Goal: Entertainment & Leisure: Consume media (video, audio)

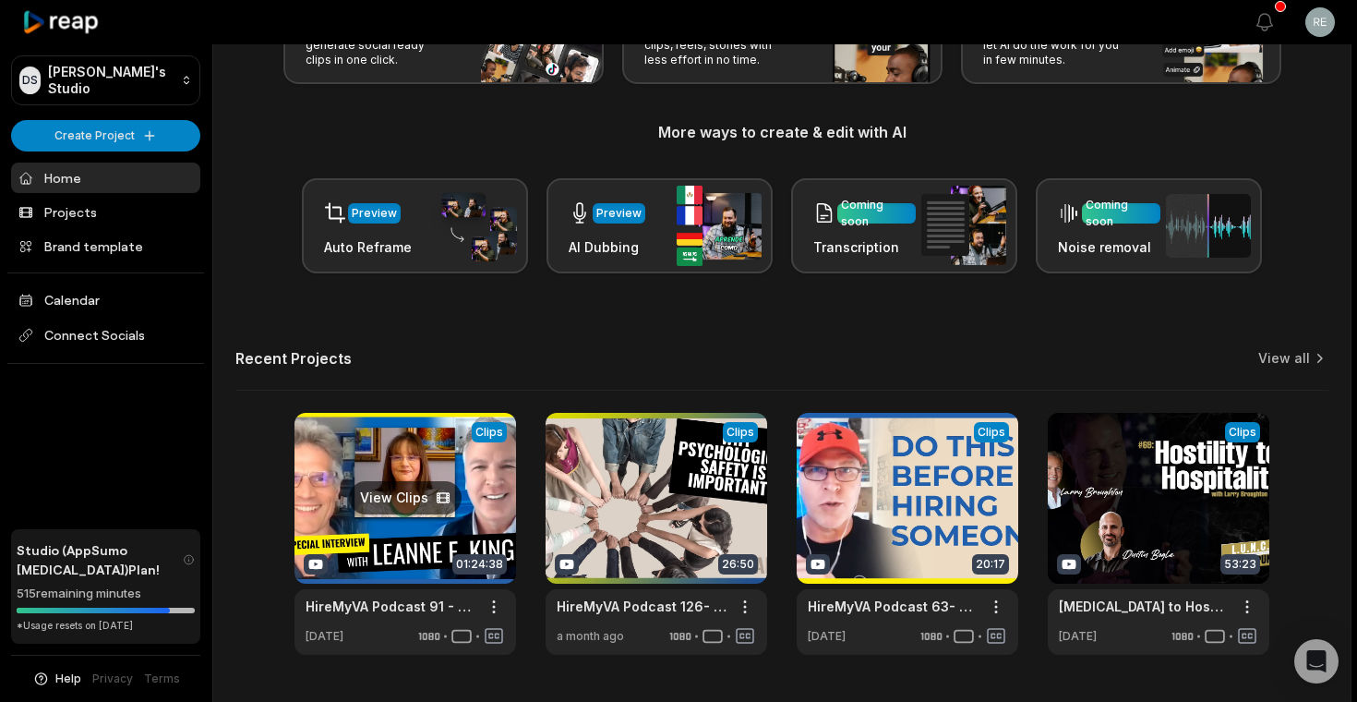
click at [401, 465] on link at bounding box center [406, 534] width 222 height 242
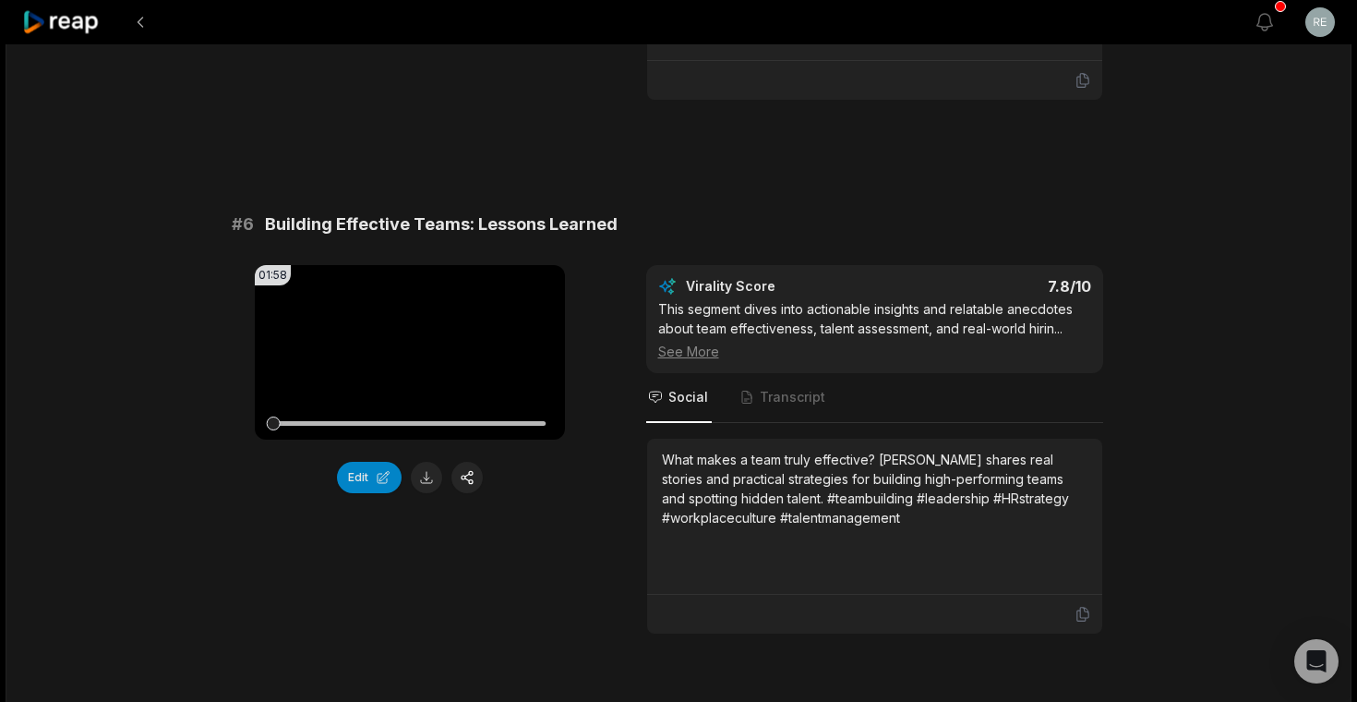
scroll to position [2764, 0]
click at [411, 343] on icon at bounding box center [410, 351] width 14 height 16
click at [705, 169] on div "# 1 Navigating the Great Resignation 02:53 Your browser does not support mp4 fo…" at bounding box center [679, 145] width 894 height 5362
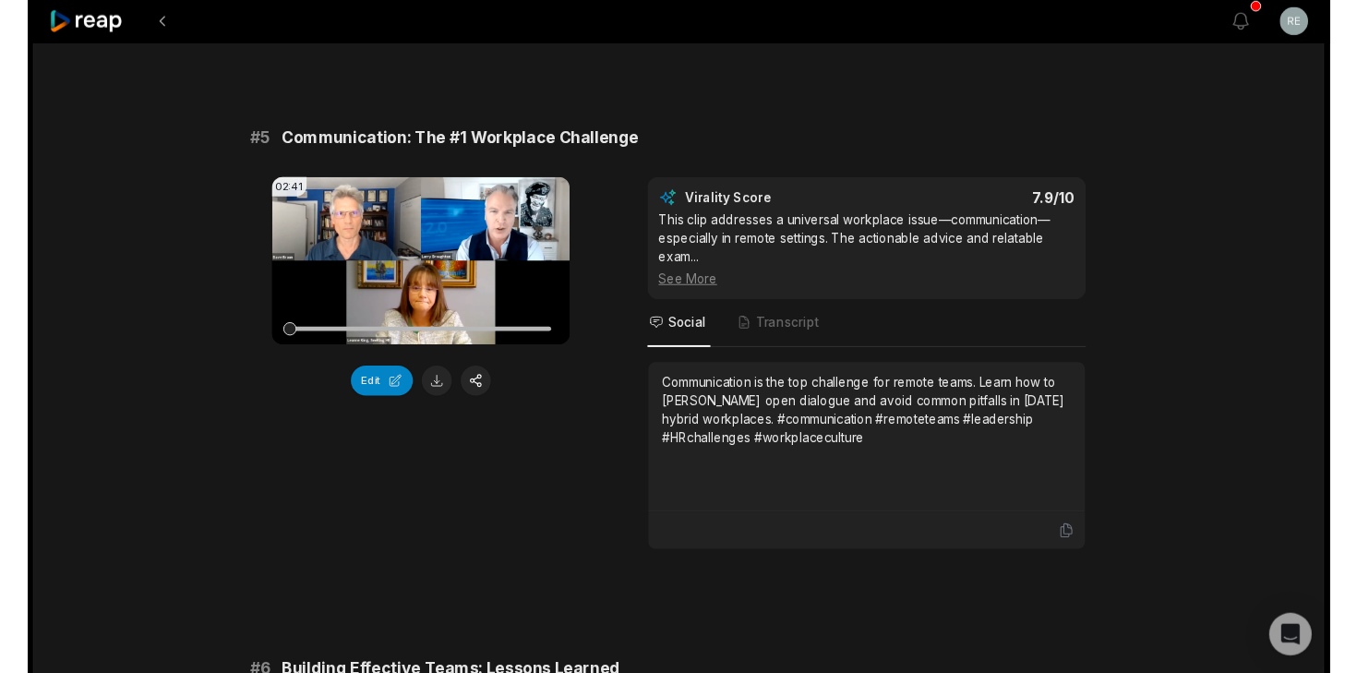
scroll to position [2284, 0]
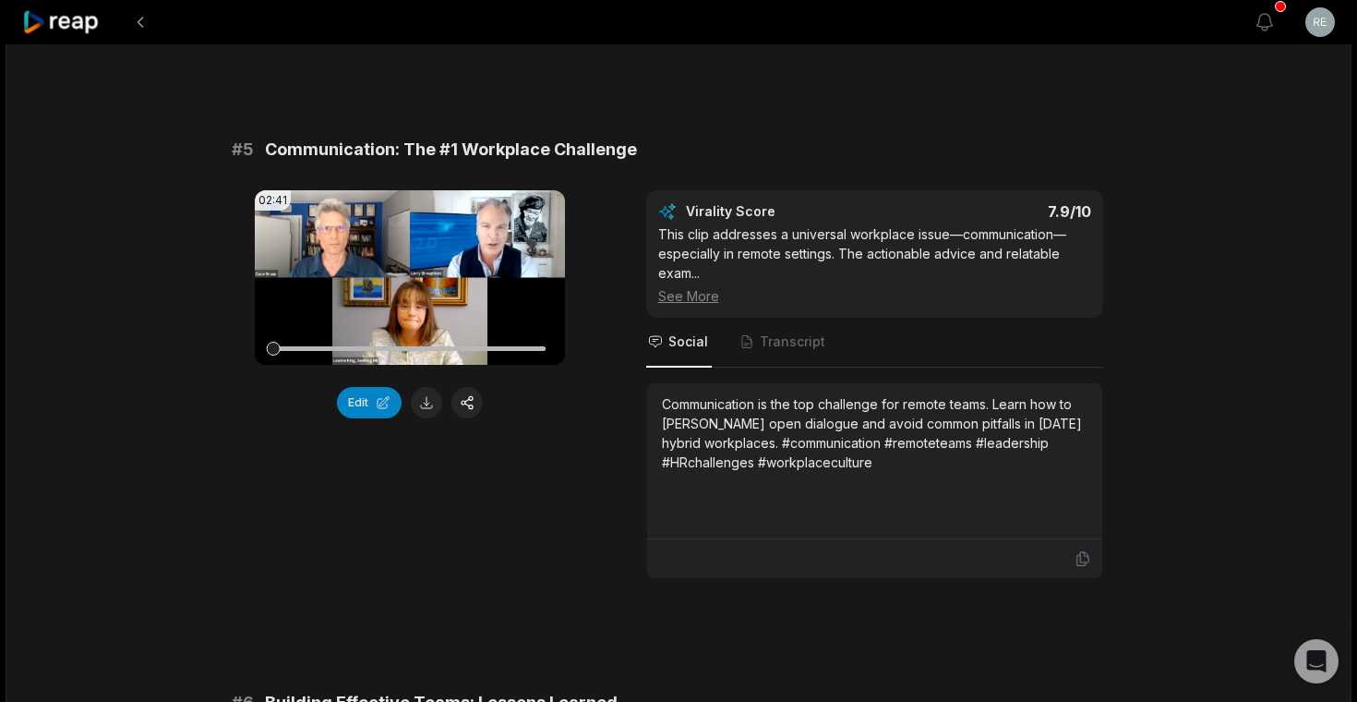
click at [733, 137] on div "# 5 Communication: The #1 Workplace Challenge" at bounding box center [679, 150] width 894 height 26
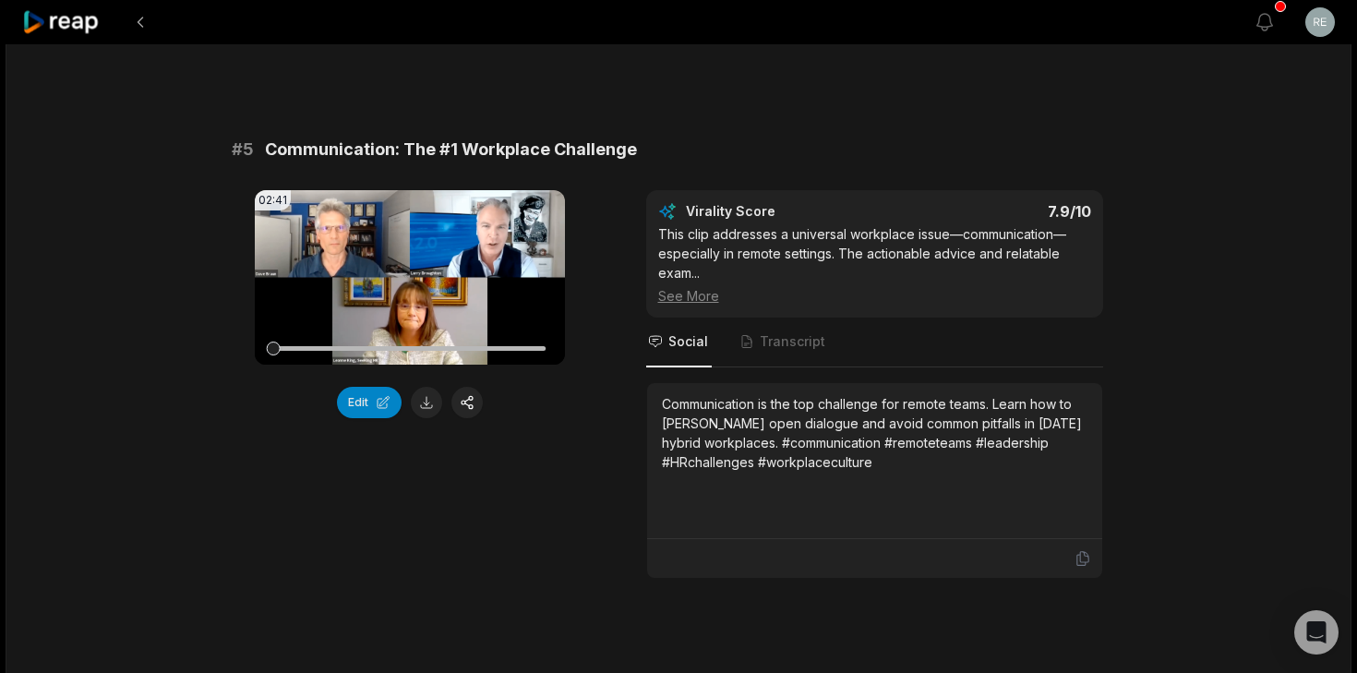
scroll to position [3678, 0]
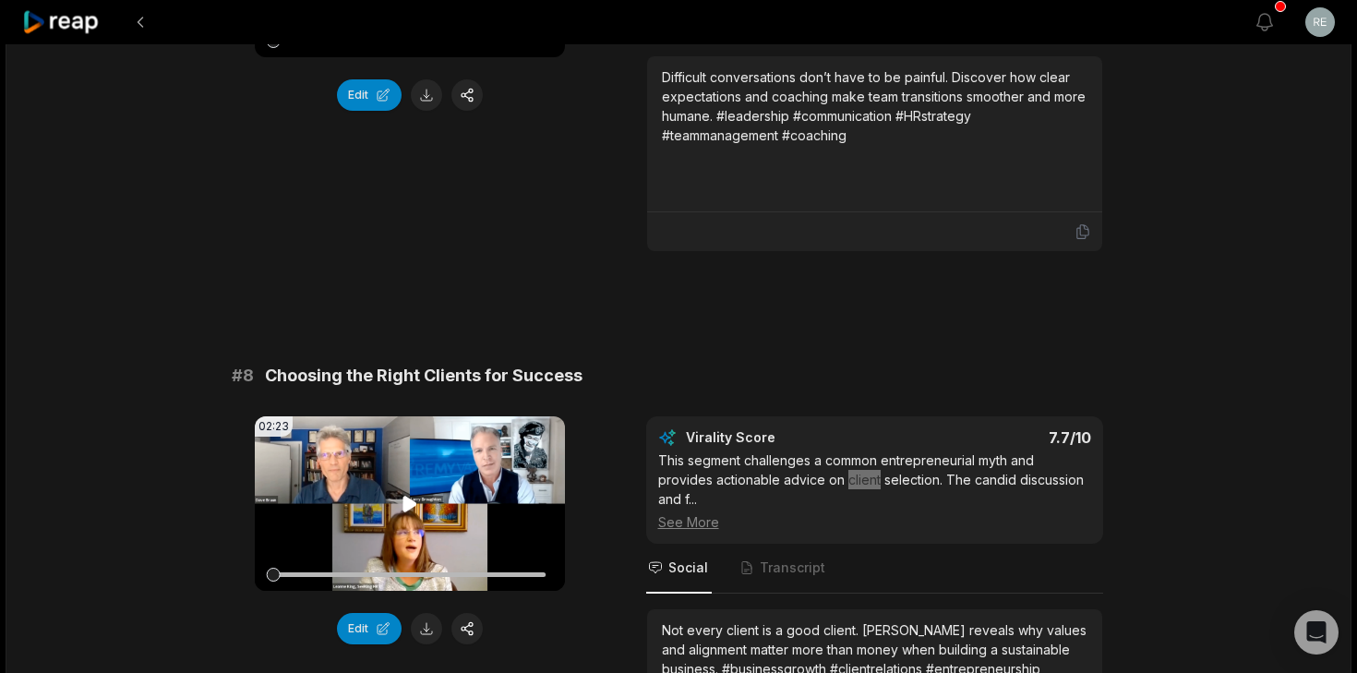
click at [415, 493] on icon at bounding box center [410, 504] width 22 height 22
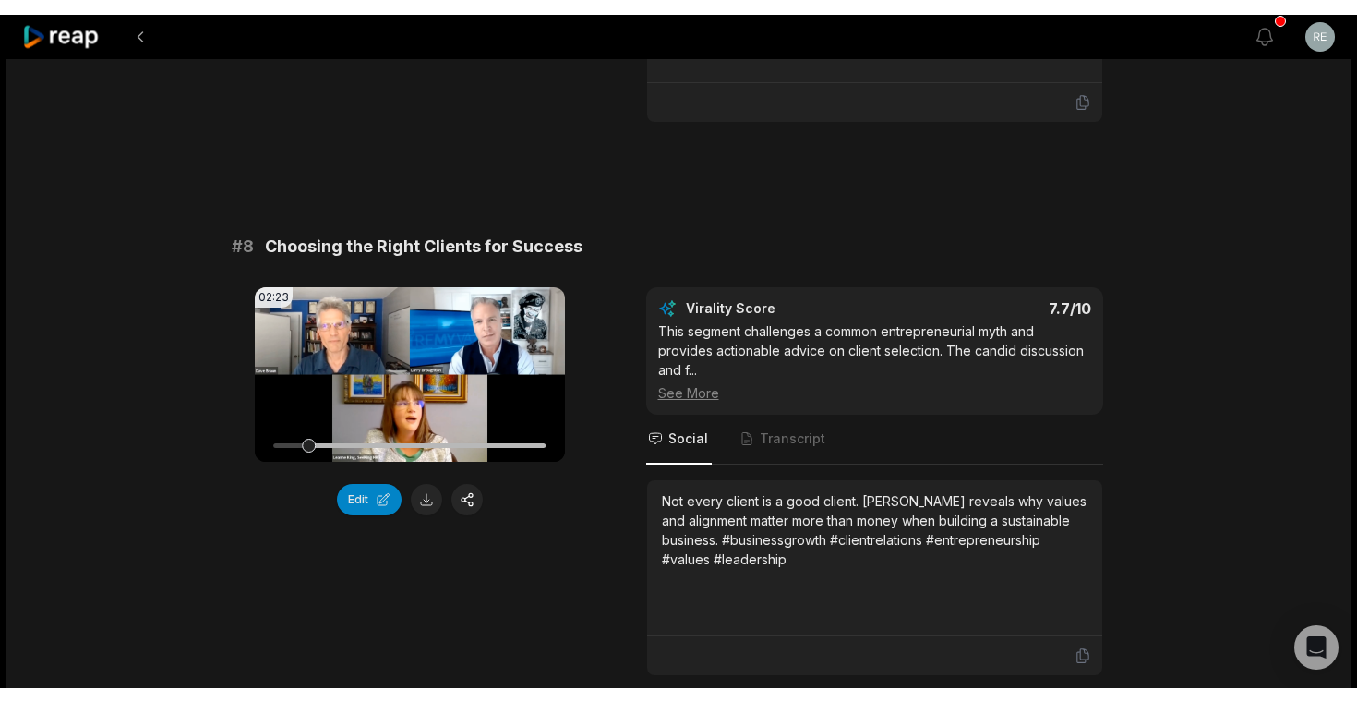
scroll to position [3832, 0]
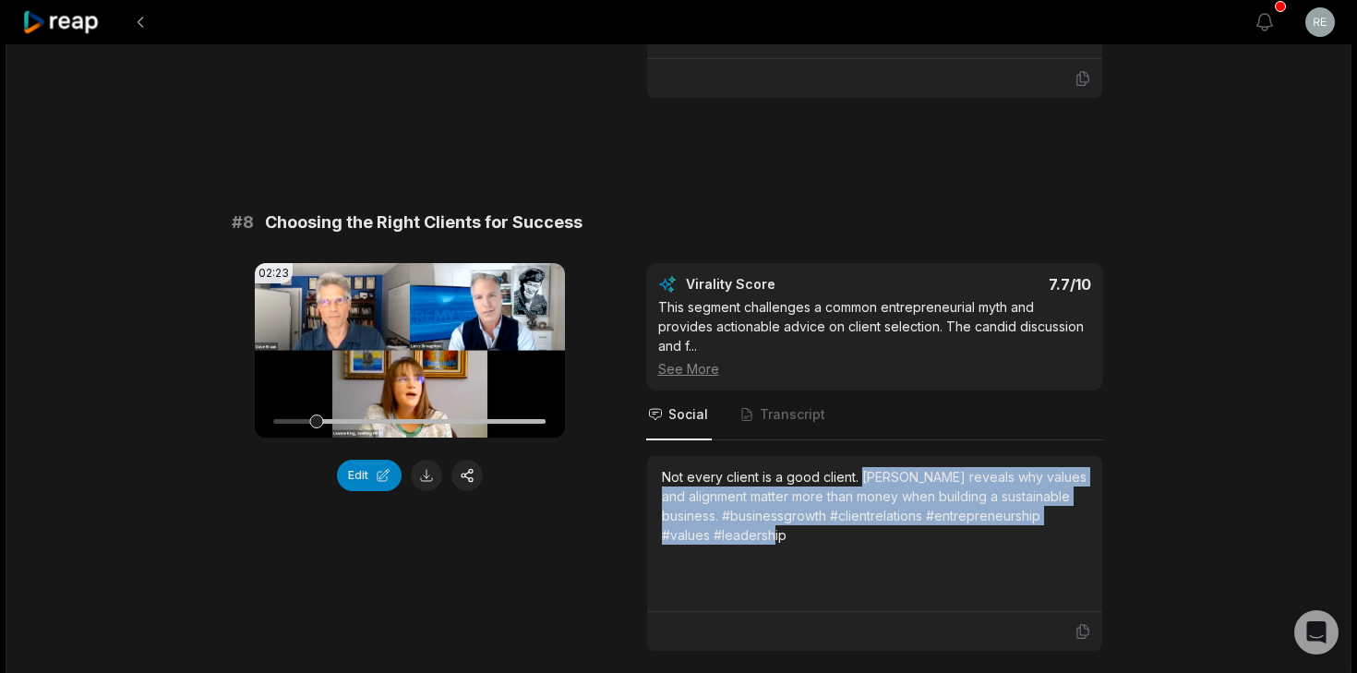
drag, startPoint x: 862, startPoint y: 438, endPoint x: 894, endPoint y: 511, distance: 79.4
click at [894, 511] on div "Not every client is a good client. Leanne King reveals why values and alignment…" at bounding box center [875, 533] width 426 height 133
copy div "Leanne King reveals why values and alignment matter more than money when buildi…"
click at [393, 314] on video "Your browser does not support mp4 format." at bounding box center [410, 350] width 310 height 175
